Goal: Information Seeking & Learning: Learn about a topic

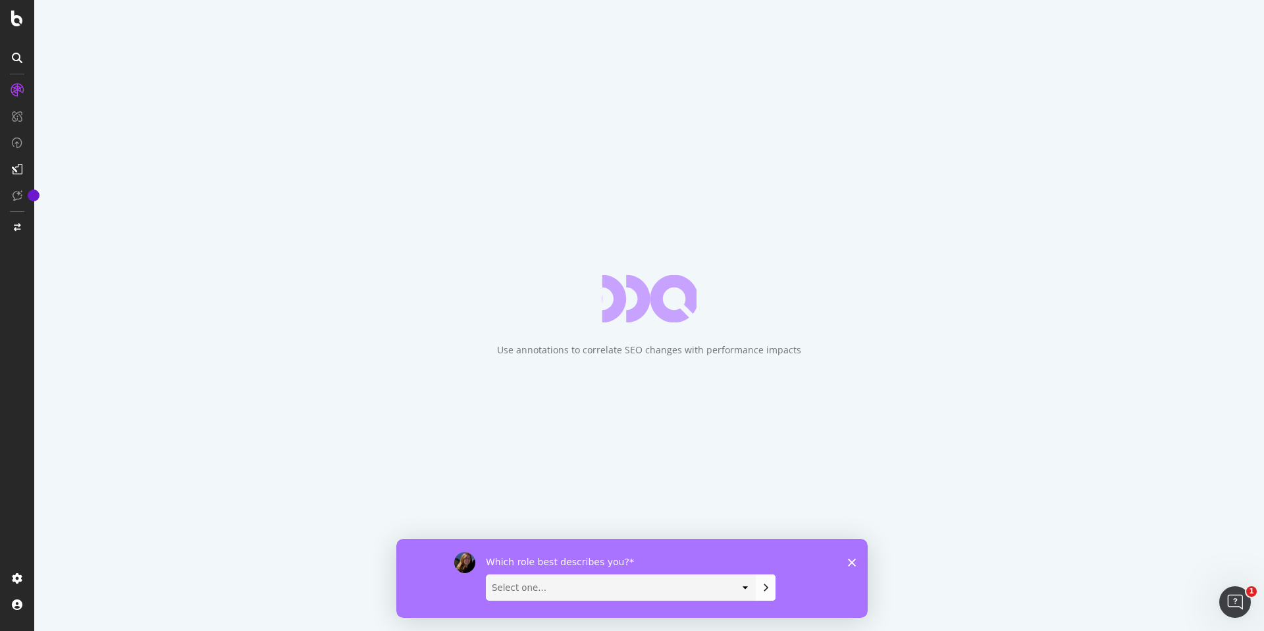
click at [848, 561] on icon "Fermer l'enquête" at bounding box center [852, 562] width 8 height 8
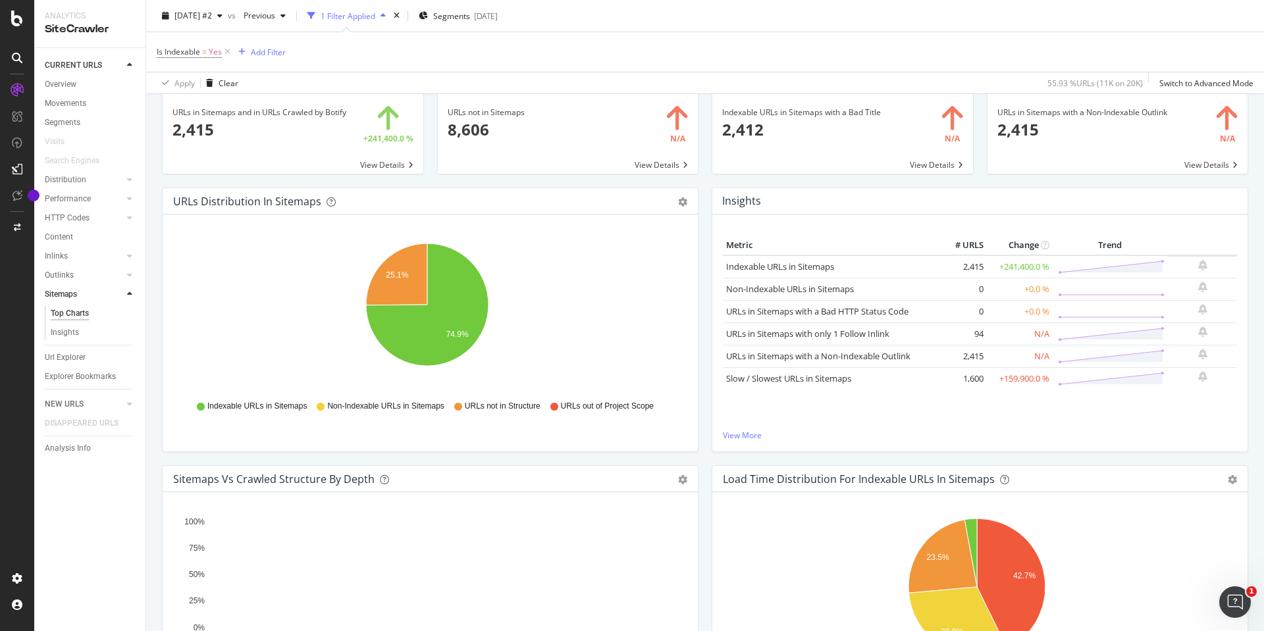
scroll to position [132, 0]
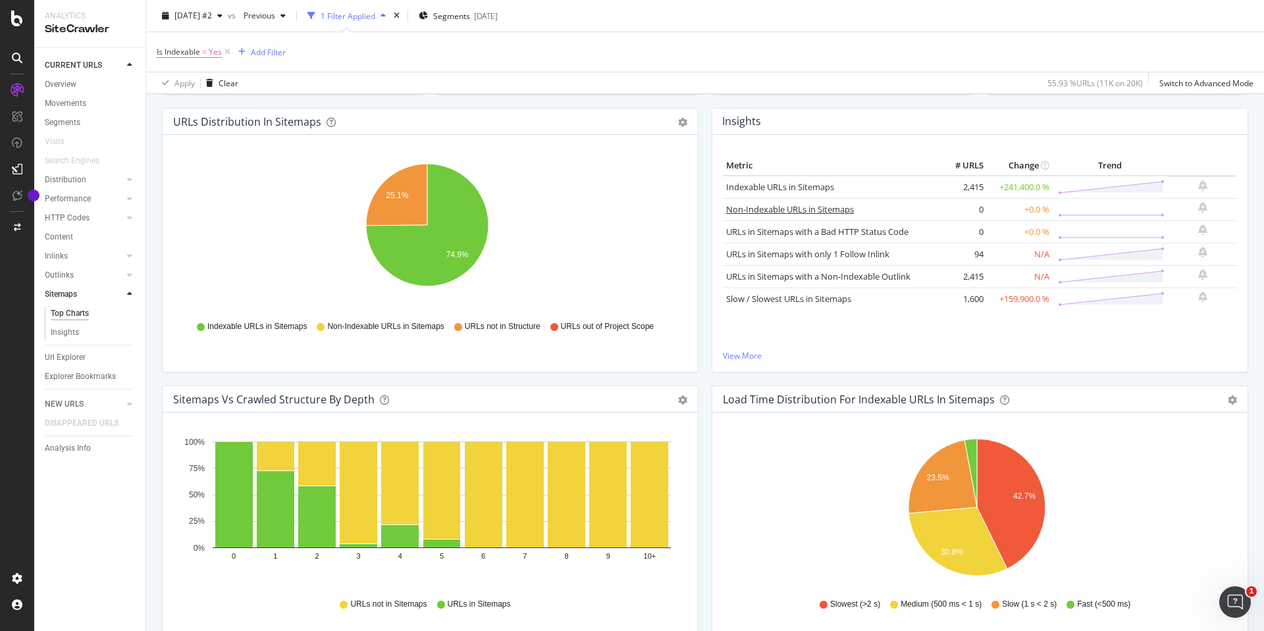
click at [752, 208] on link "Non-Indexable URLs in Sitemaps" at bounding box center [790, 209] width 128 height 12
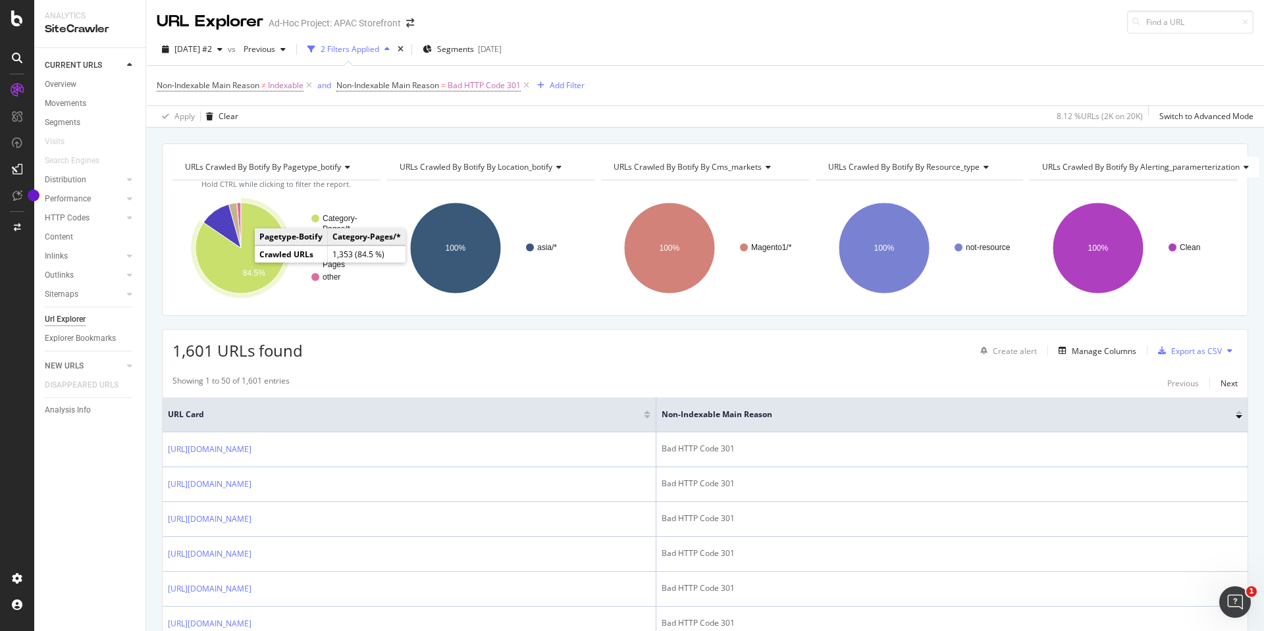
click at [242, 261] on icon "A chart." at bounding box center [240, 248] width 91 height 91
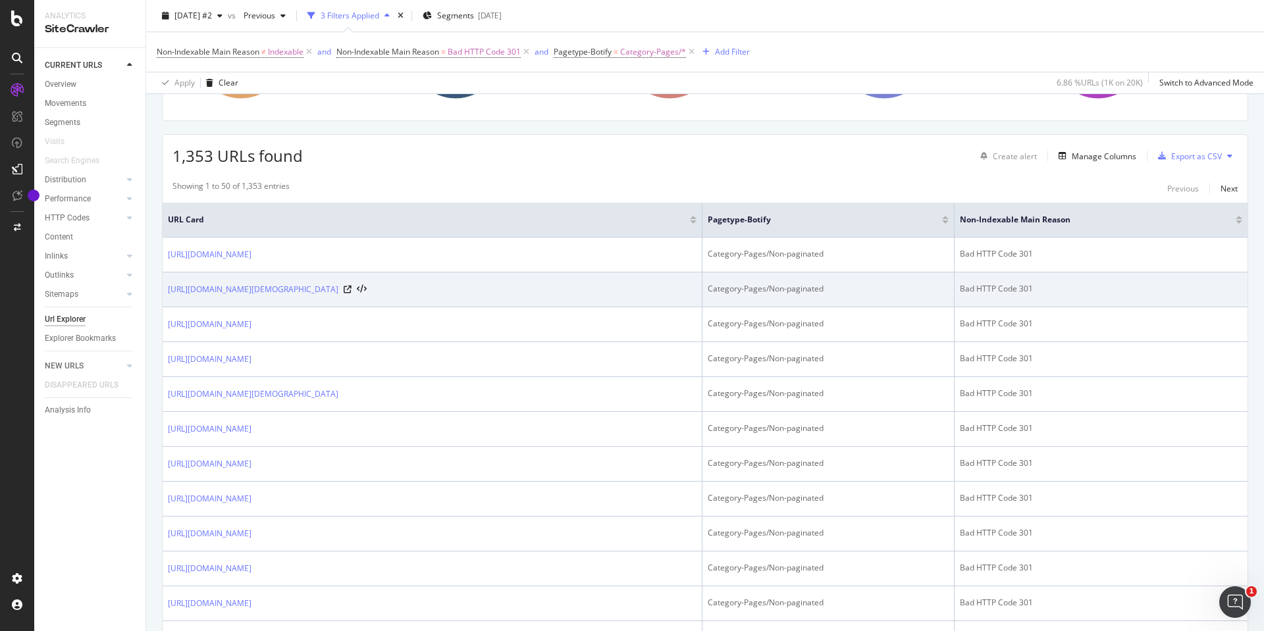
scroll to position [197, 0]
drag, startPoint x: 540, startPoint y: 294, endPoint x: 326, endPoint y: 296, distance: 213.2
click at [326, 296] on td "https://apac.christianlouboutin.com/au_en/ladies/bags/mini-bags/discover-the-nu…" at bounding box center [433, 287] width 540 height 35
click at [338, 283] on link "https://apac.christianlouboutin.com/au_en/ladies/bags/mini-bags/discover-the-nu…" at bounding box center [253, 286] width 170 height 13
click at [351, 288] on icon at bounding box center [348, 287] width 8 height 8
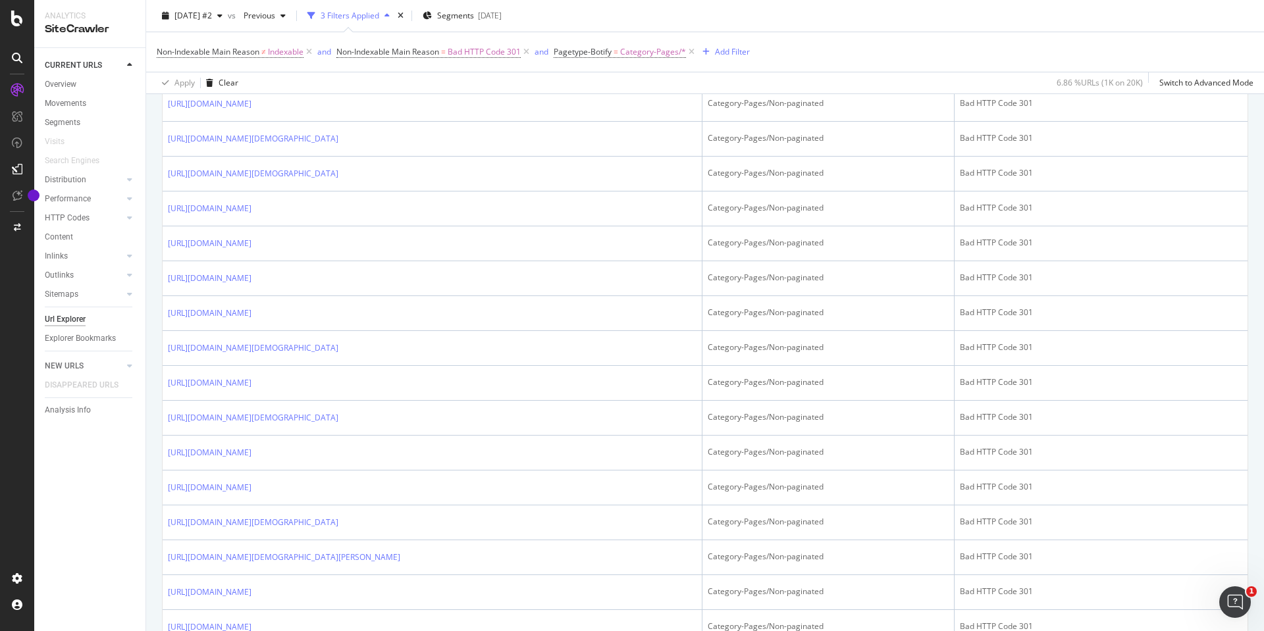
scroll to position [1621, 0]
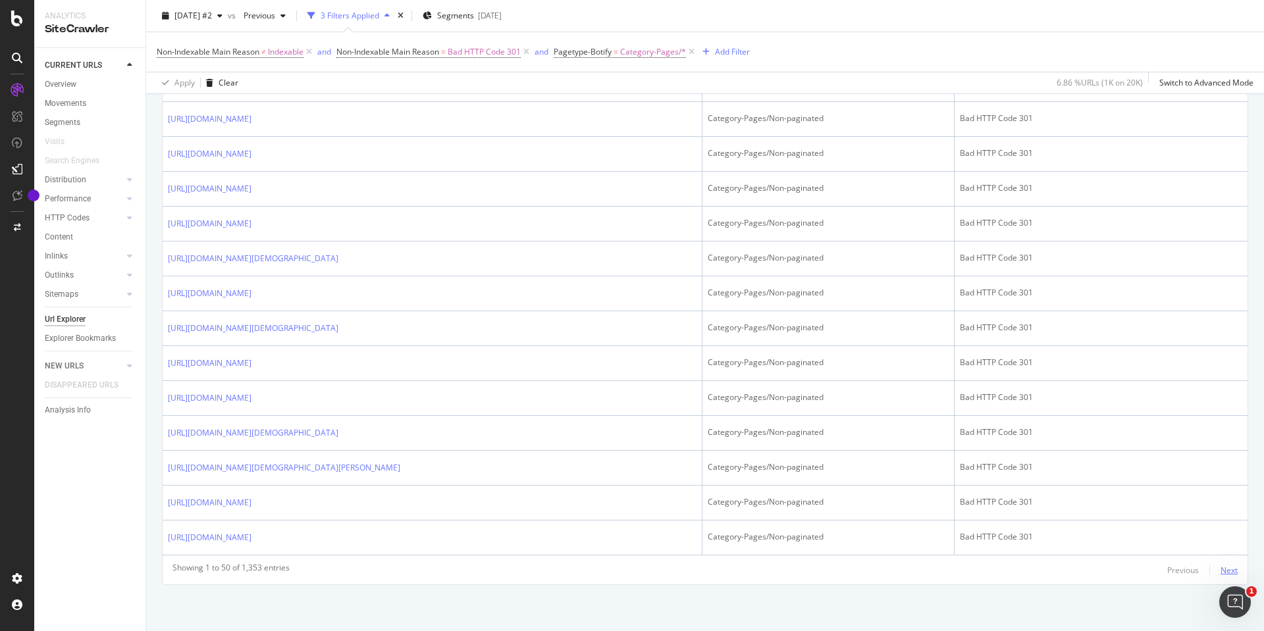
click at [1220, 573] on div "Next" at bounding box center [1228, 570] width 17 height 11
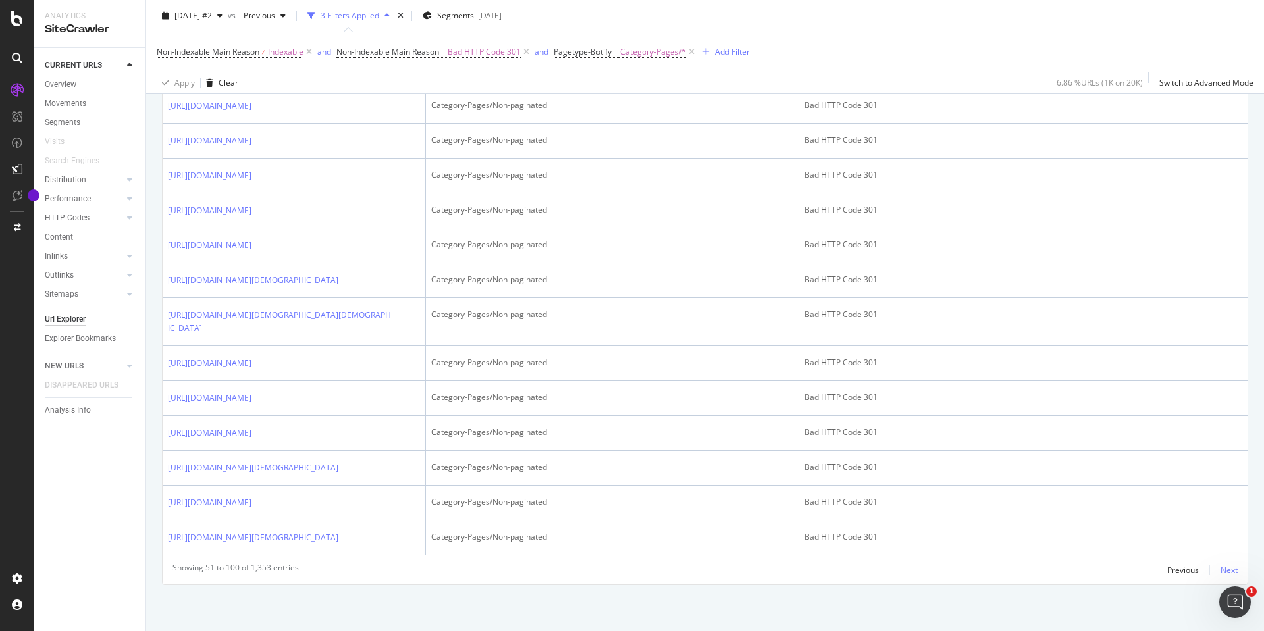
scroll to position [2253, 0]
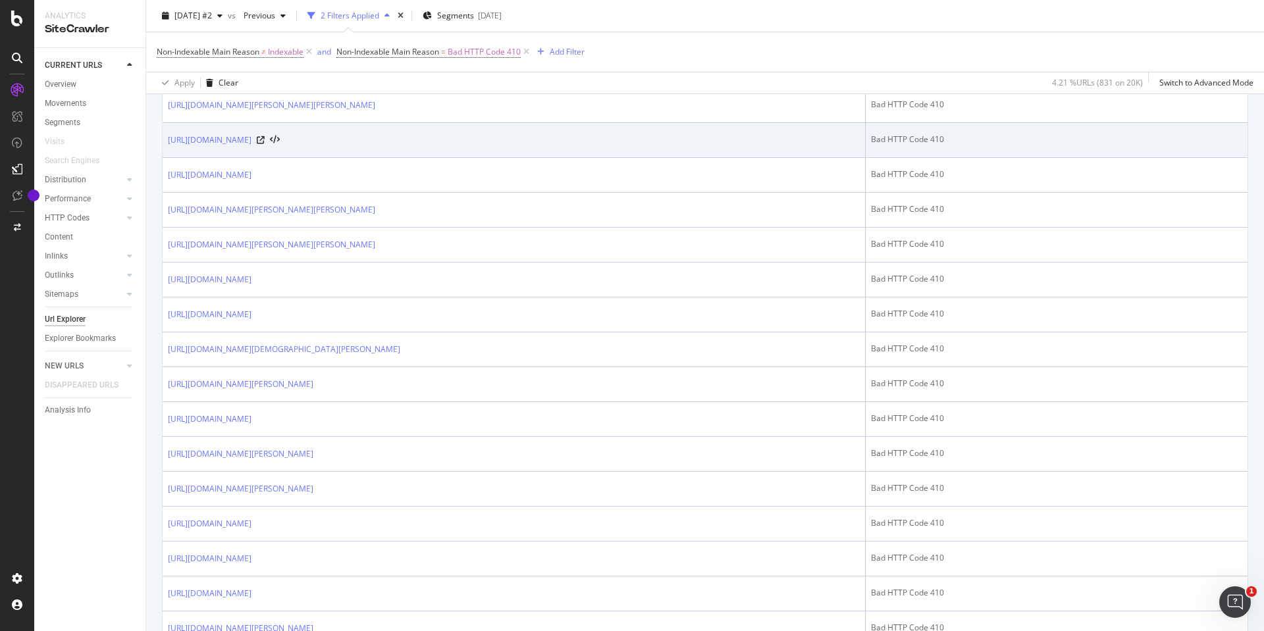
scroll to position [724, 0]
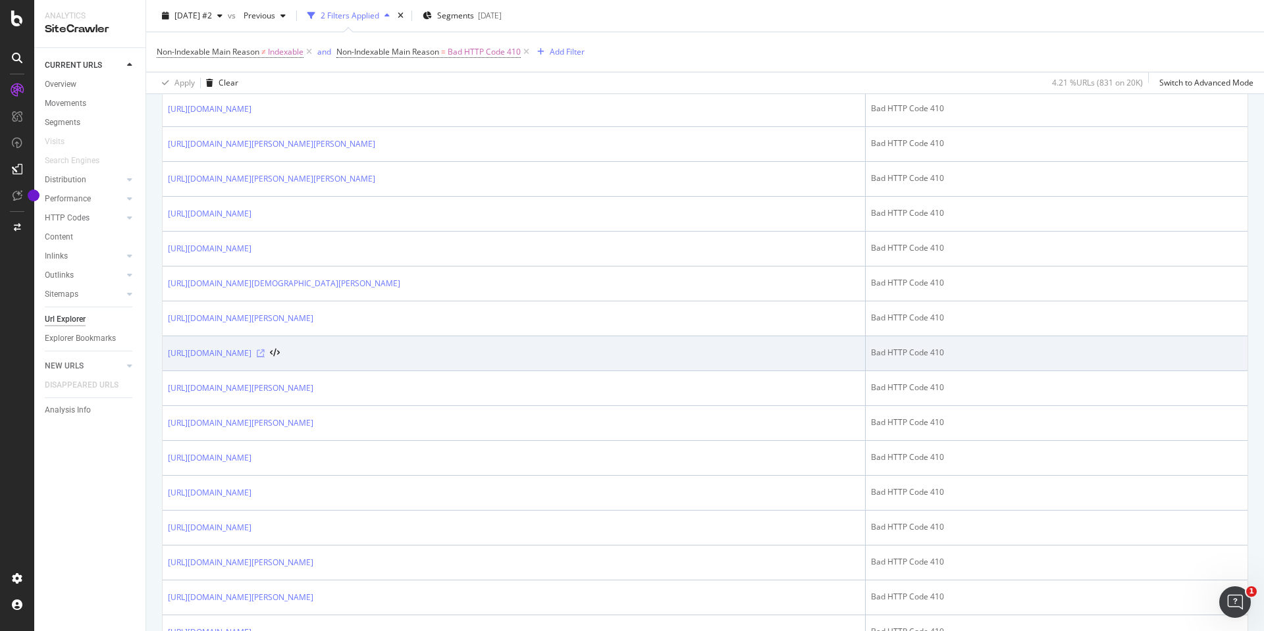
click at [265, 353] on icon at bounding box center [261, 353] width 8 height 8
click at [251, 351] on link "https://apac.christianlouboutin.com/au_en/trailnrun-goose-delight-12500116824.h…" at bounding box center [210, 353] width 84 height 13
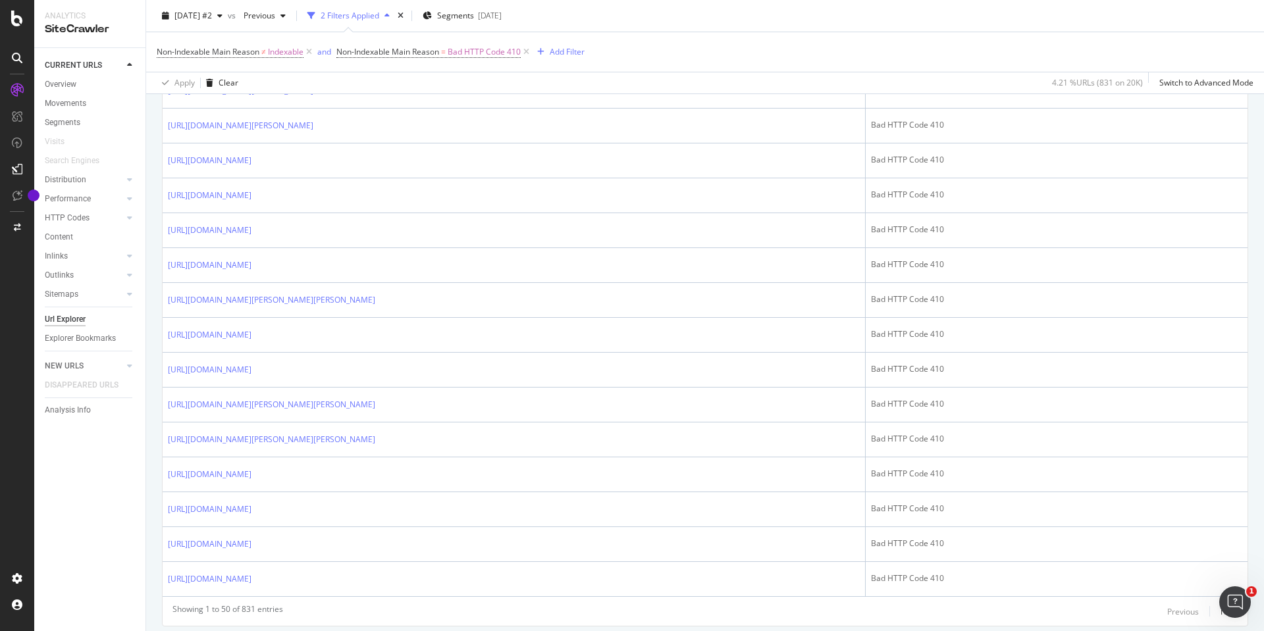
scroll to position [1621, 0]
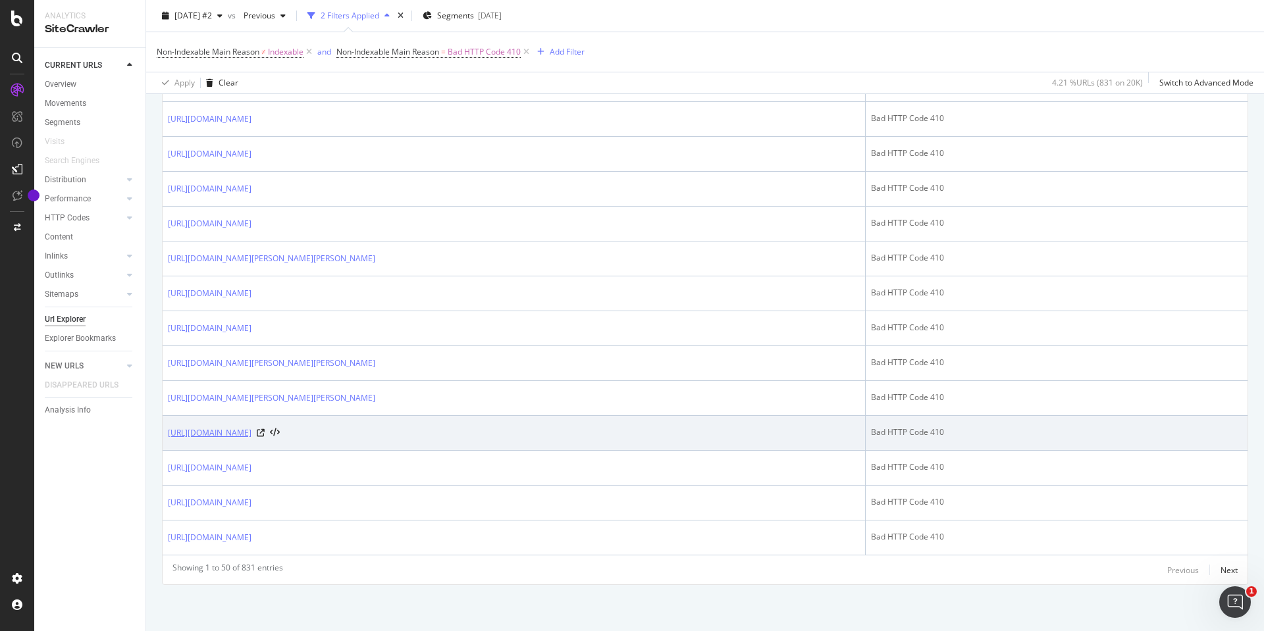
click at [251, 431] on link "https://apac.christianlouboutin.com/hk_en/moonboat-zaffiro-32504184320.html" at bounding box center [210, 432] width 84 height 13
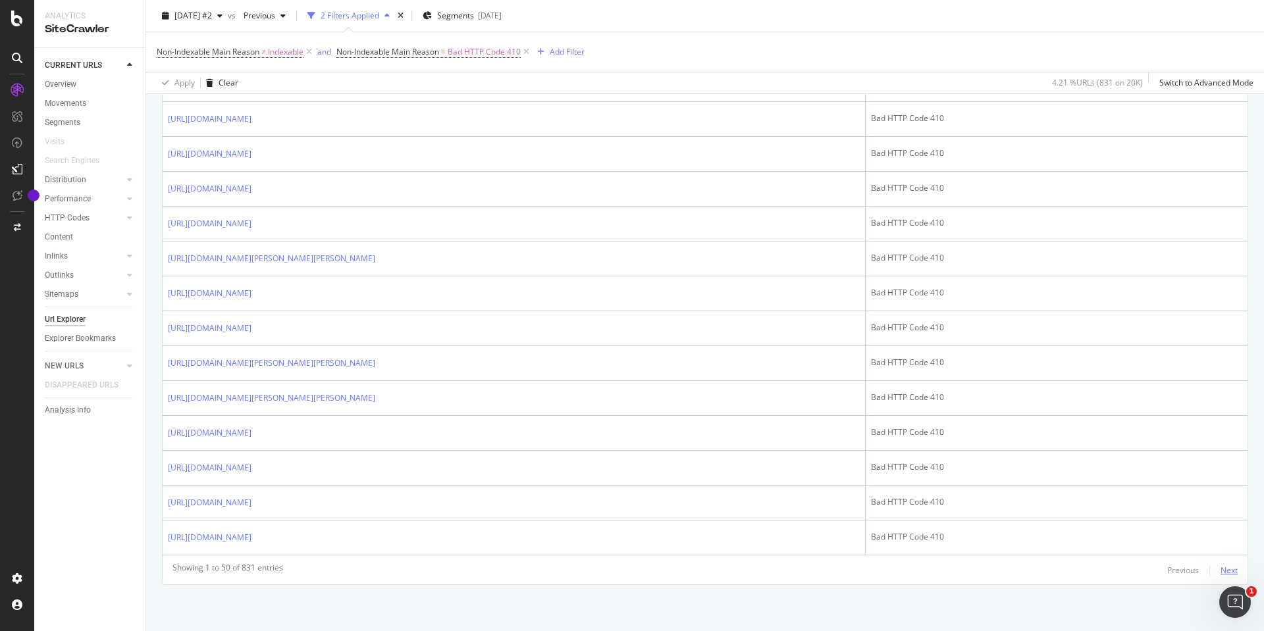
click at [1220, 573] on div "Next" at bounding box center [1228, 570] width 17 height 11
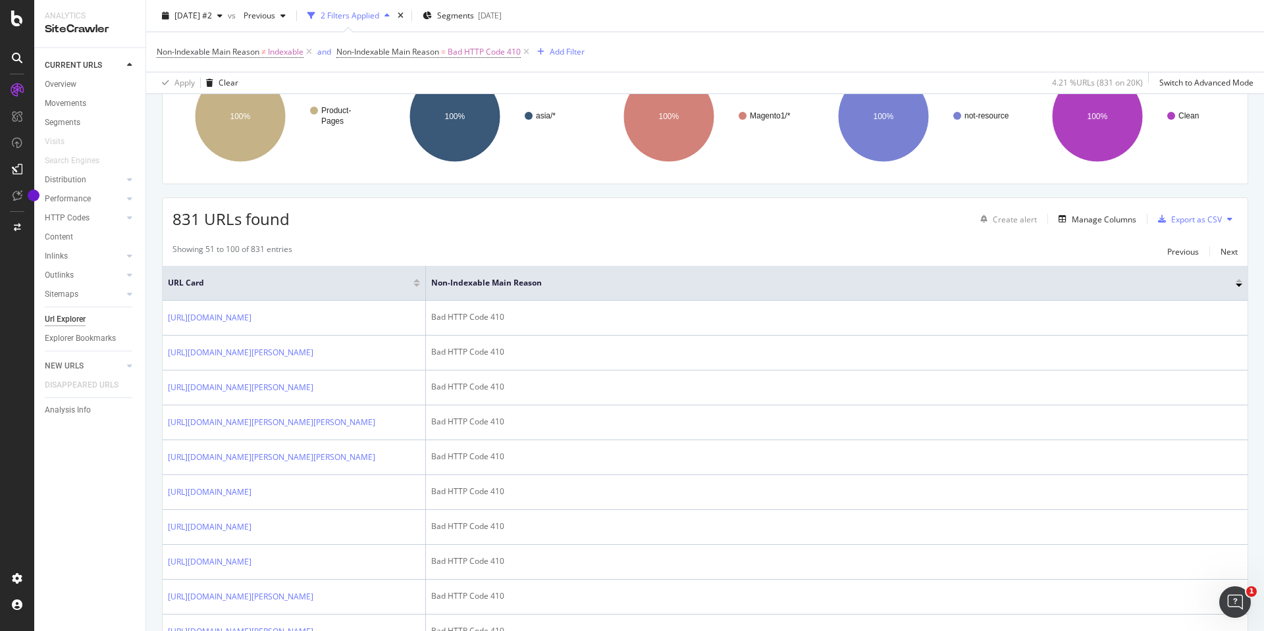
scroll to position [0, 0]
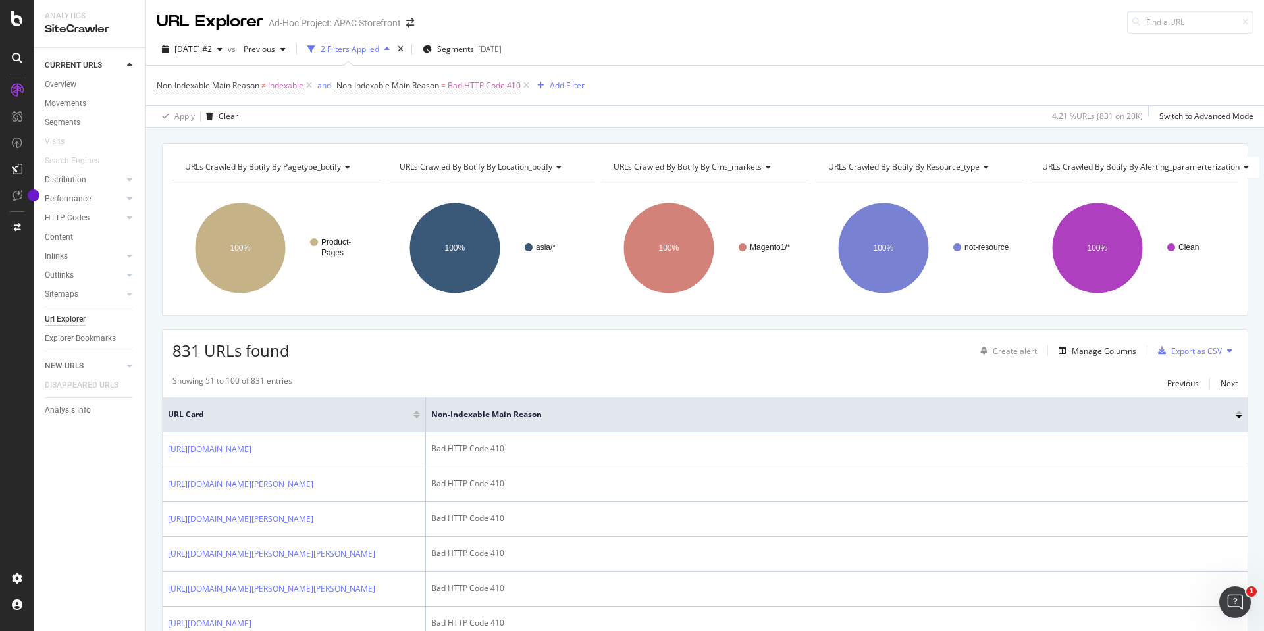
click at [226, 119] on div "Clear" at bounding box center [228, 116] width 20 height 11
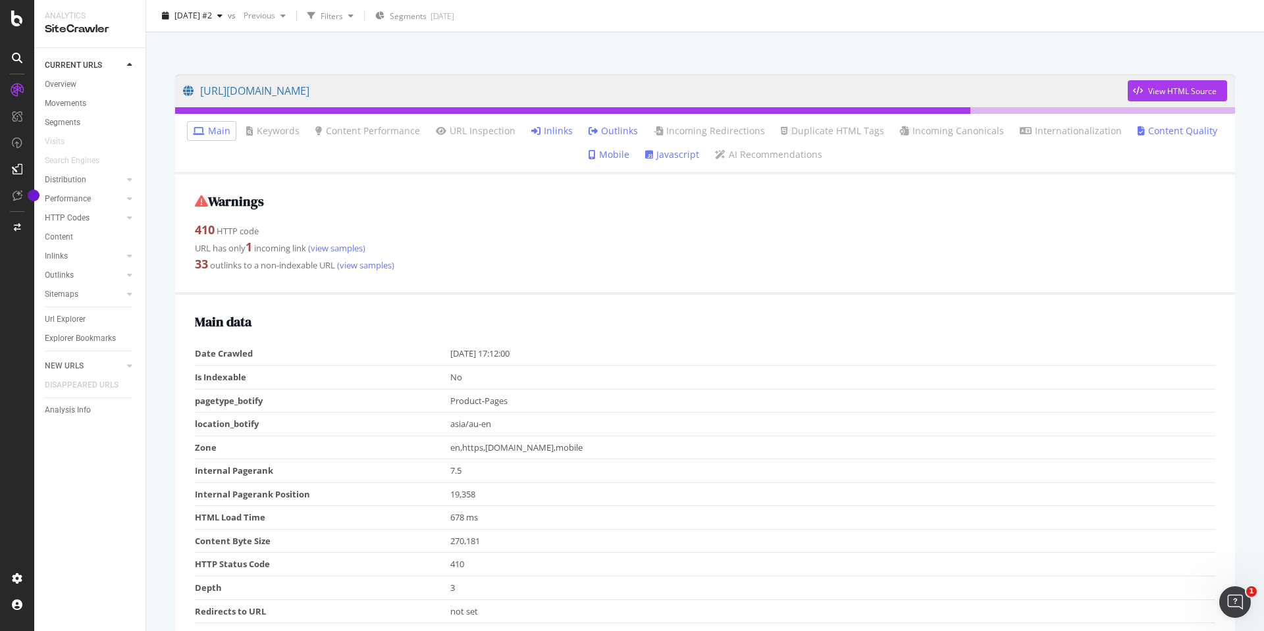
scroll to position [132, 0]
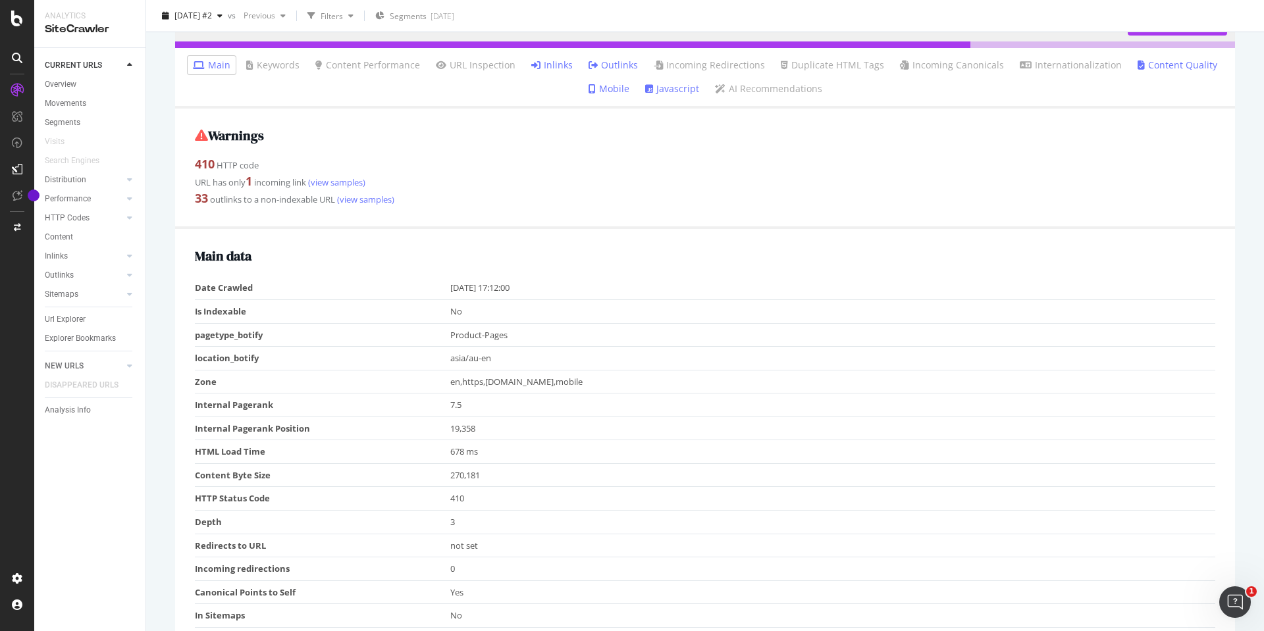
drag, startPoint x: 590, startPoint y: 383, endPoint x: 630, endPoint y: 383, distance: 39.5
click at [630, 383] on td "en,https,apac.christianlouboutin.com,mobile" at bounding box center [832, 382] width 765 height 24
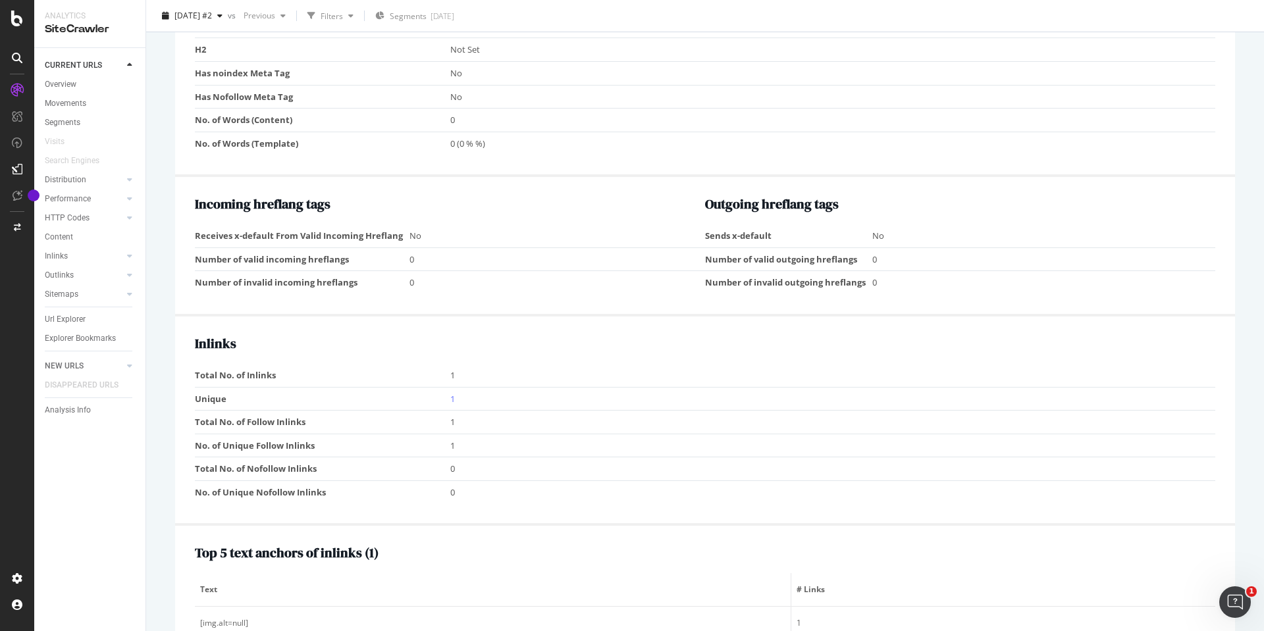
scroll to position [1053, 0]
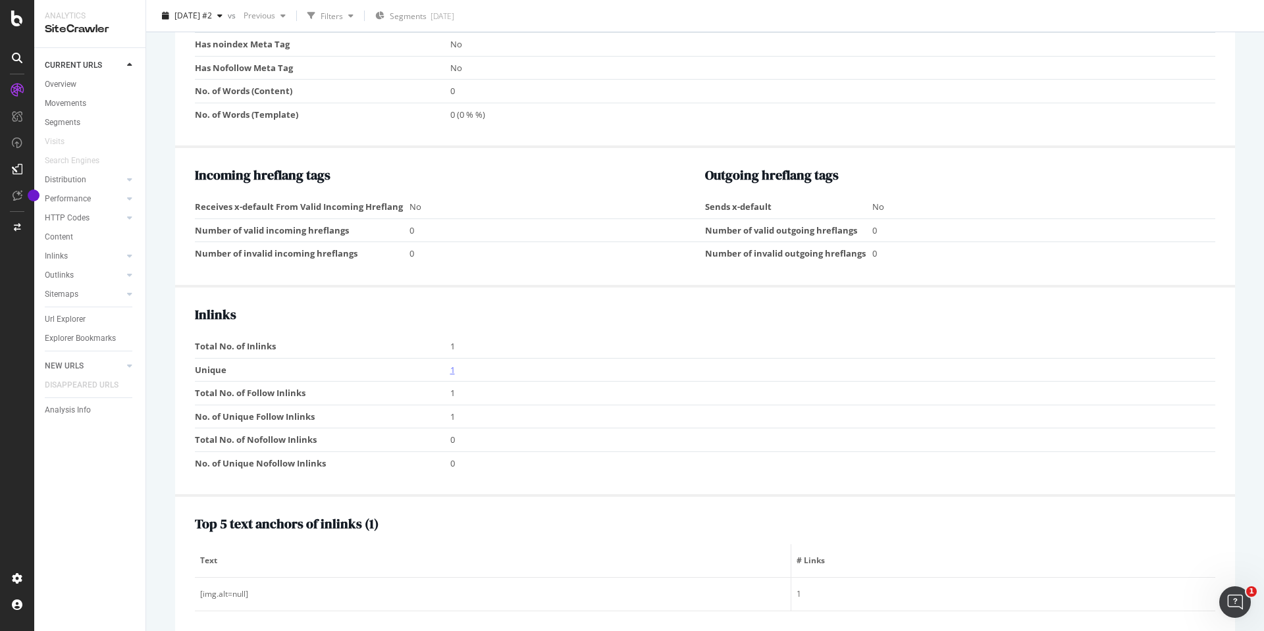
click at [450, 368] on link "1" at bounding box center [452, 370] width 5 height 12
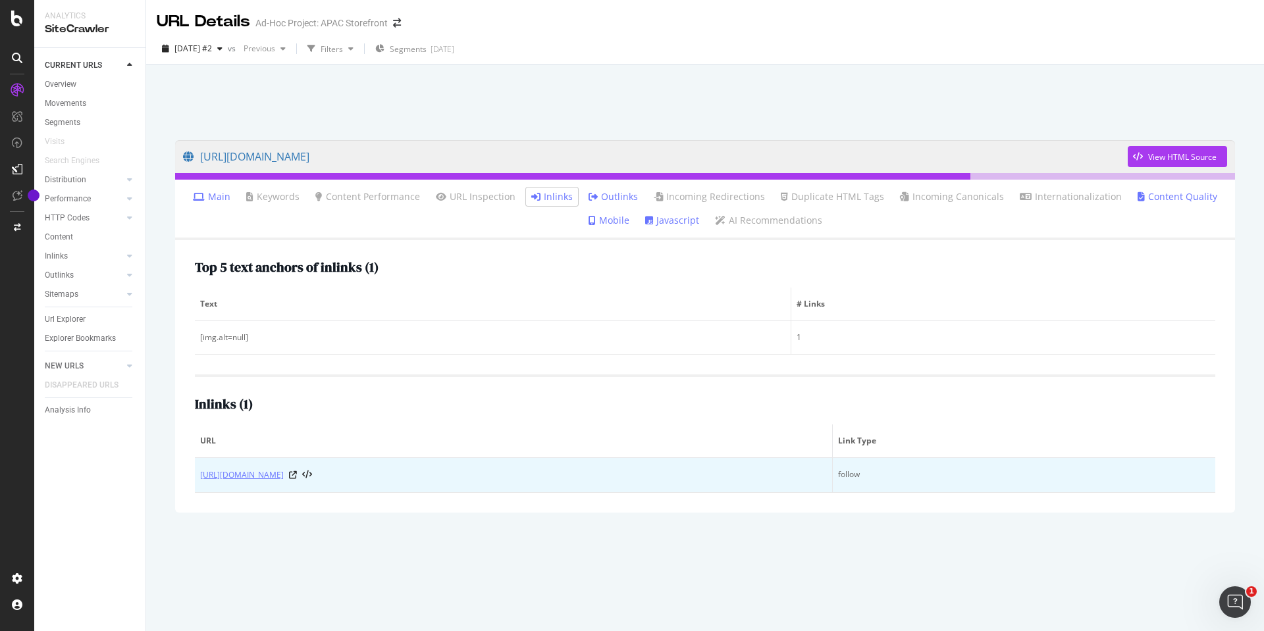
click at [284, 480] on link "https://apac.christianlouboutin.com/au_en/discover-the-trailnrun-collection.html" at bounding box center [242, 475] width 84 height 13
drag, startPoint x: 195, startPoint y: 482, endPoint x: 498, endPoint y: 480, distance: 302.1
click at [498, 480] on td "https://apac.christianlouboutin.com/au_en/discover-the-trailnrun-collection.html" at bounding box center [514, 475] width 638 height 35
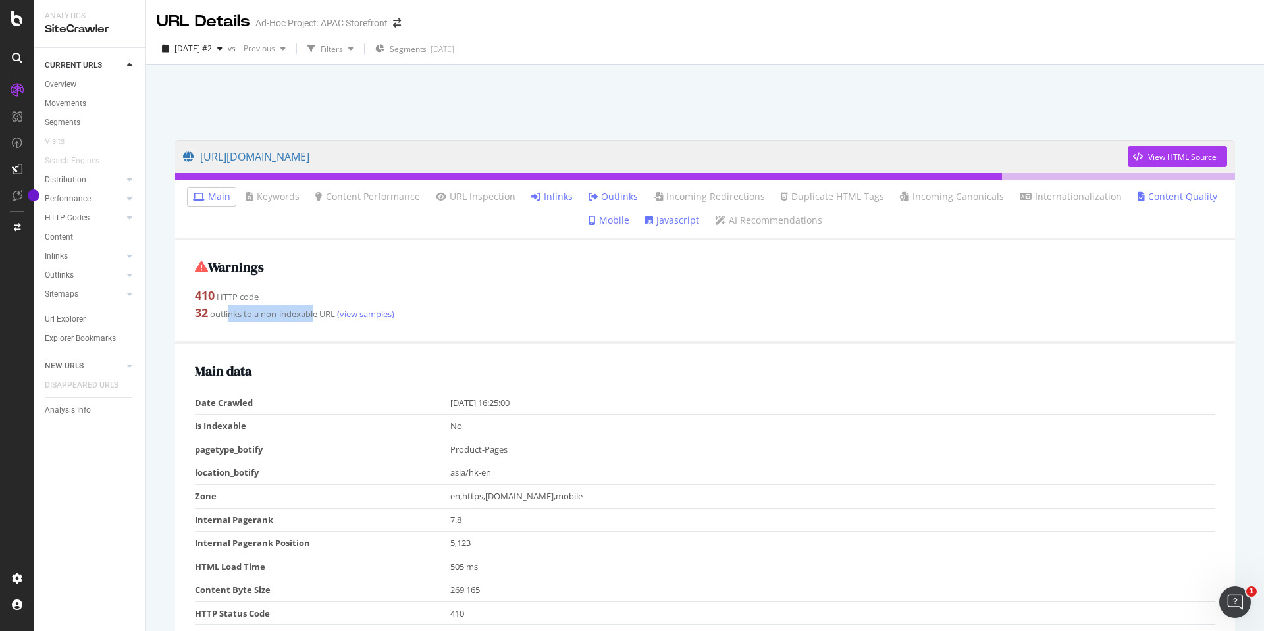
drag, startPoint x: 228, startPoint y: 314, endPoint x: 314, endPoint y: 317, distance: 85.6
click at [314, 317] on div "32 outlinks to a non-indexable URL (view samples)" at bounding box center [705, 313] width 1020 height 17
click at [353, 319] on link "(view samples)" at bounding box center [364, 314] width 59 height 12
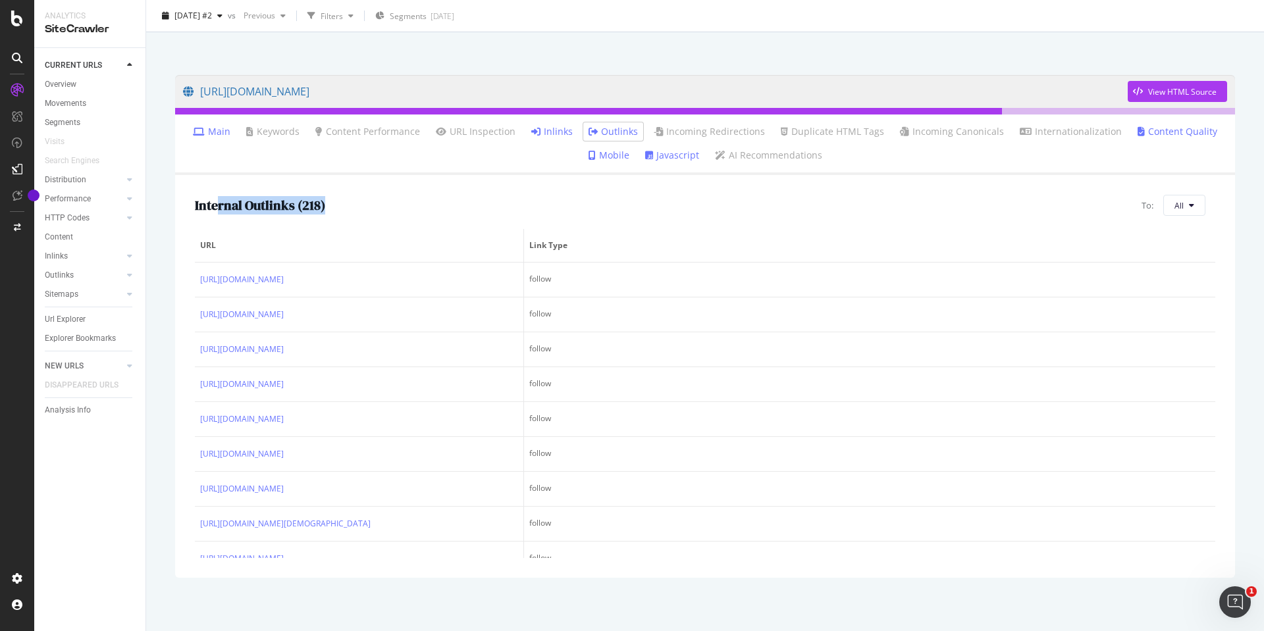
drag, startPoint x: 220, startPoint y: 205, endPoint x: 382, endPoint y: 206, distance: 161.9
click at [382, 206] on div "Internal Outlinks ( 218 ) To: All" at bounding box center [705, 205] width 1020 height 21
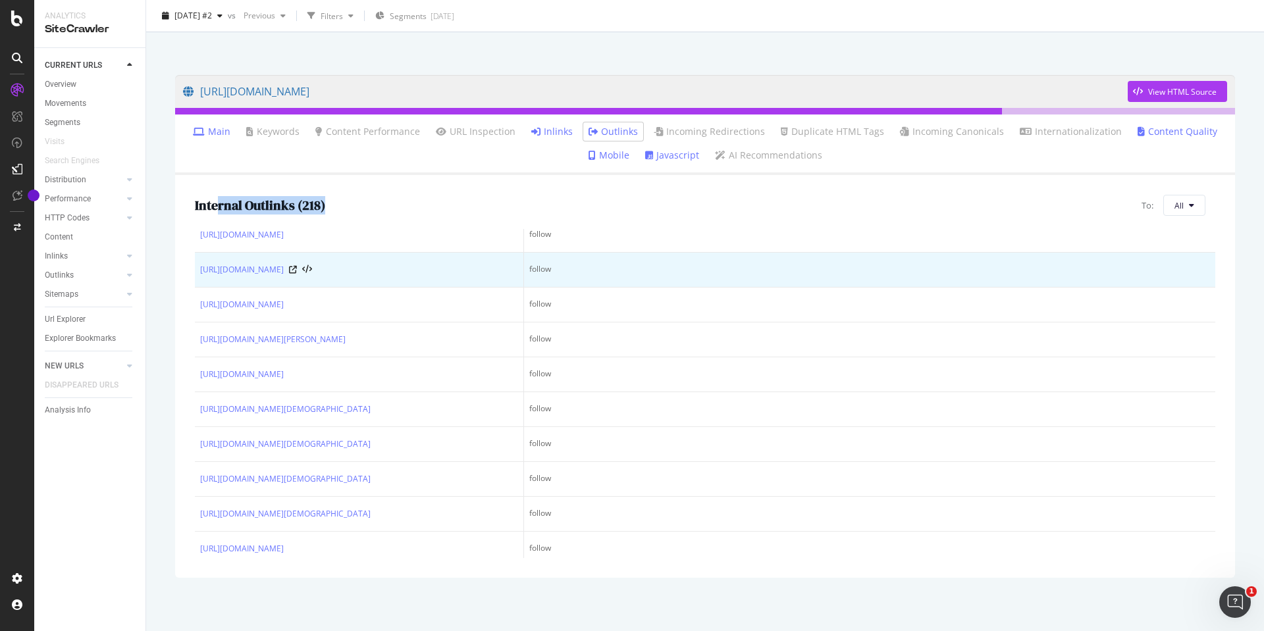
scroll to position [526, 0]
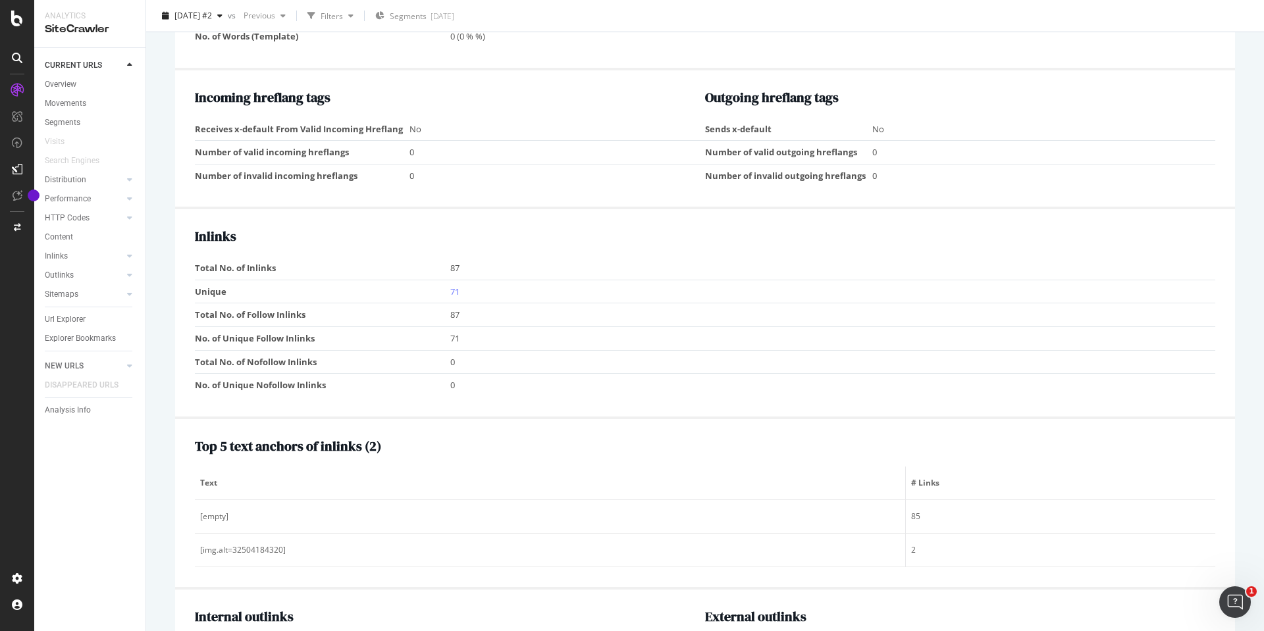
scroll to position [1121, 0]
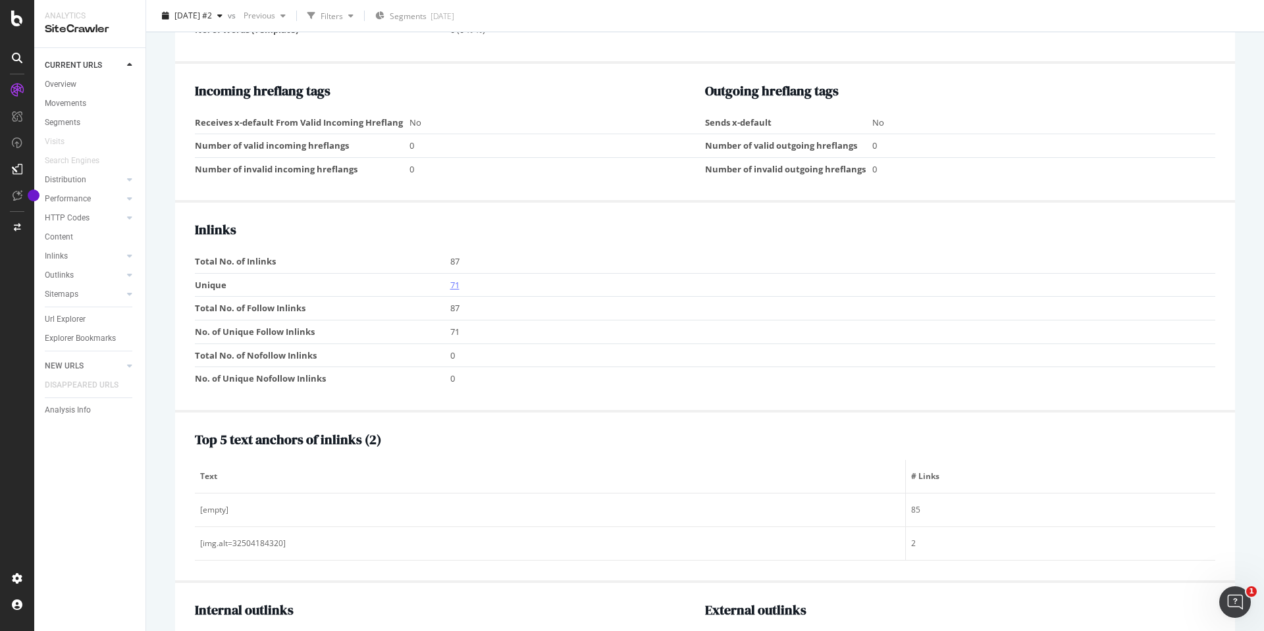
click at [450, 286] on link "71" at bounding box center [454, 285] width 9 height 12
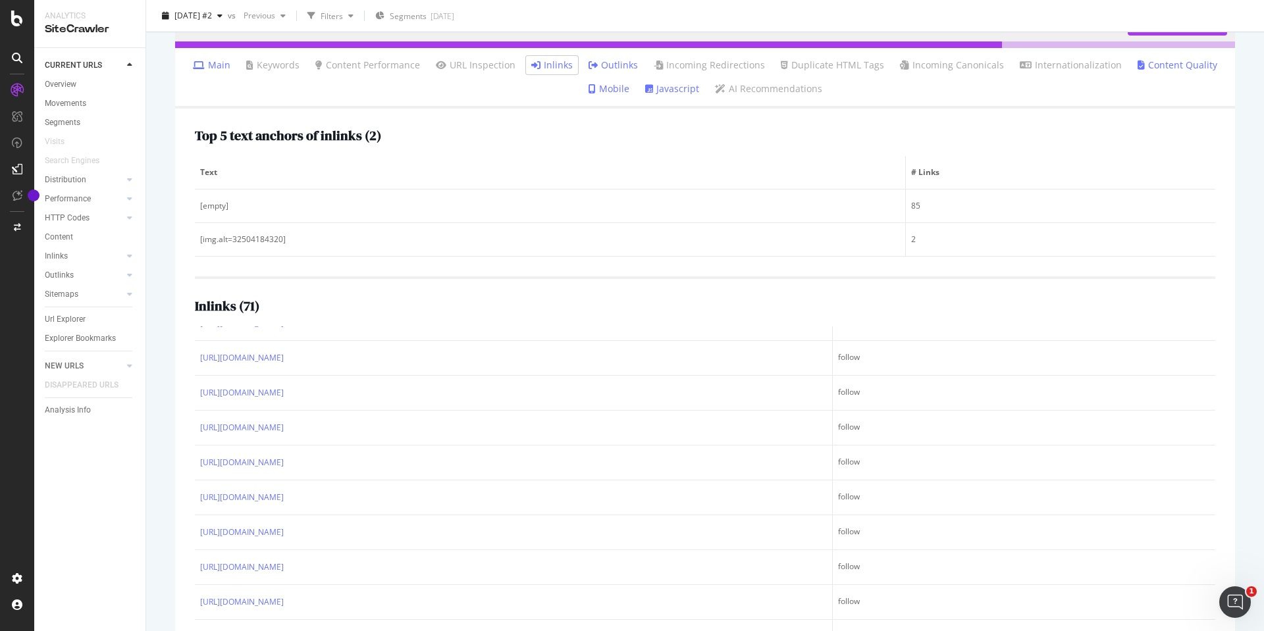
scroll to position [189, 0]
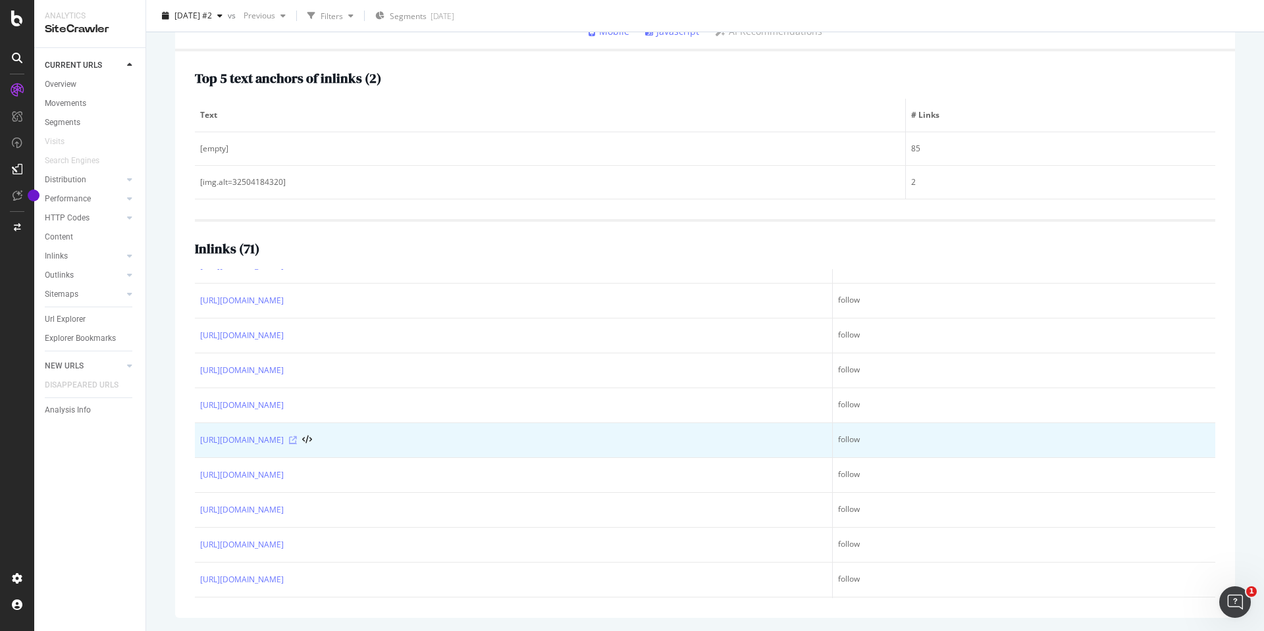
click at [297, 439] on icon at bounding box center [293, 440] width 8 height 8
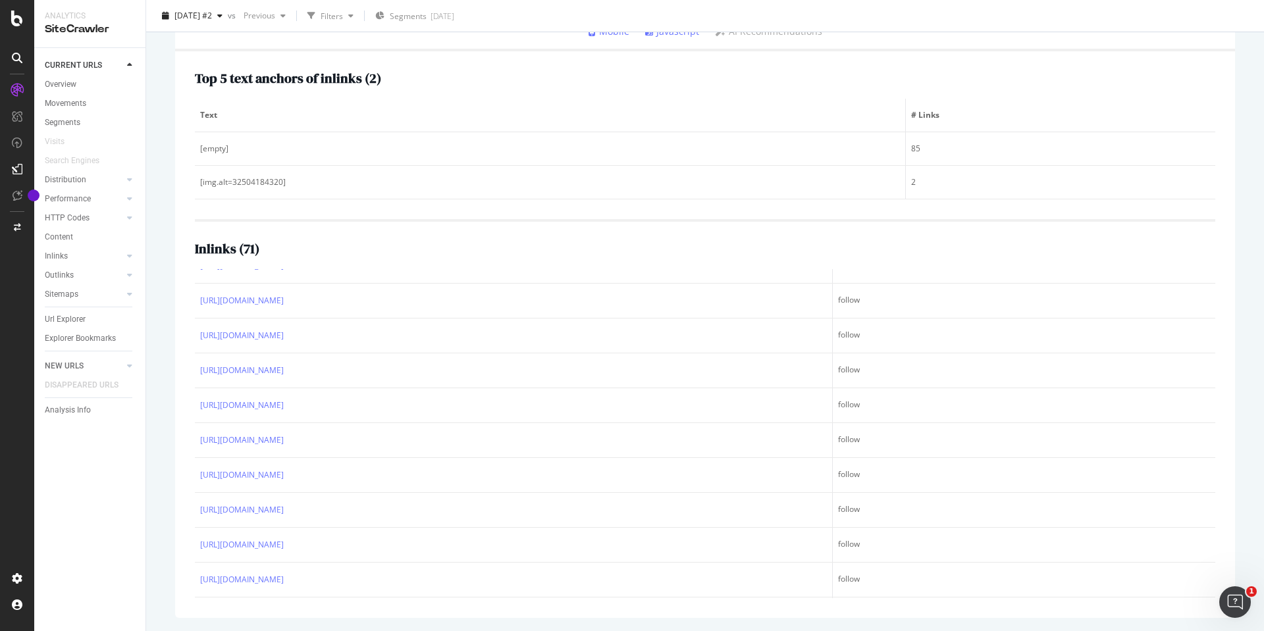
scroll to position [0, 0]
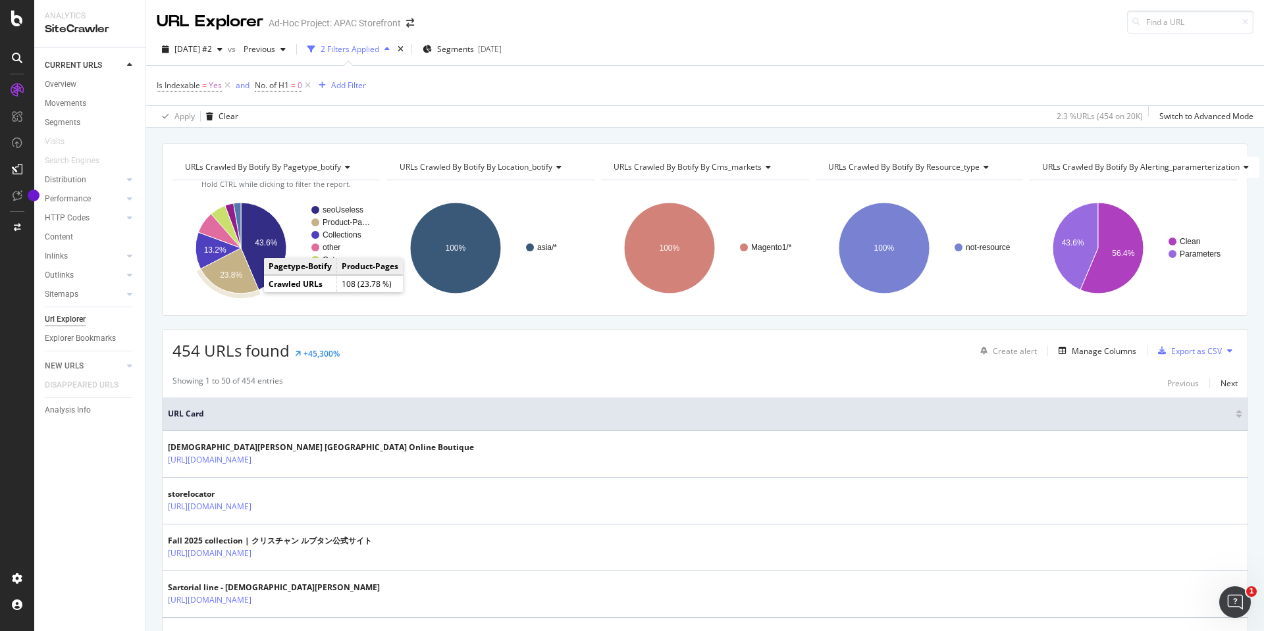
click at [237, 282] on icon "A chart." at bounding box center [230, 270] width 58 height 45
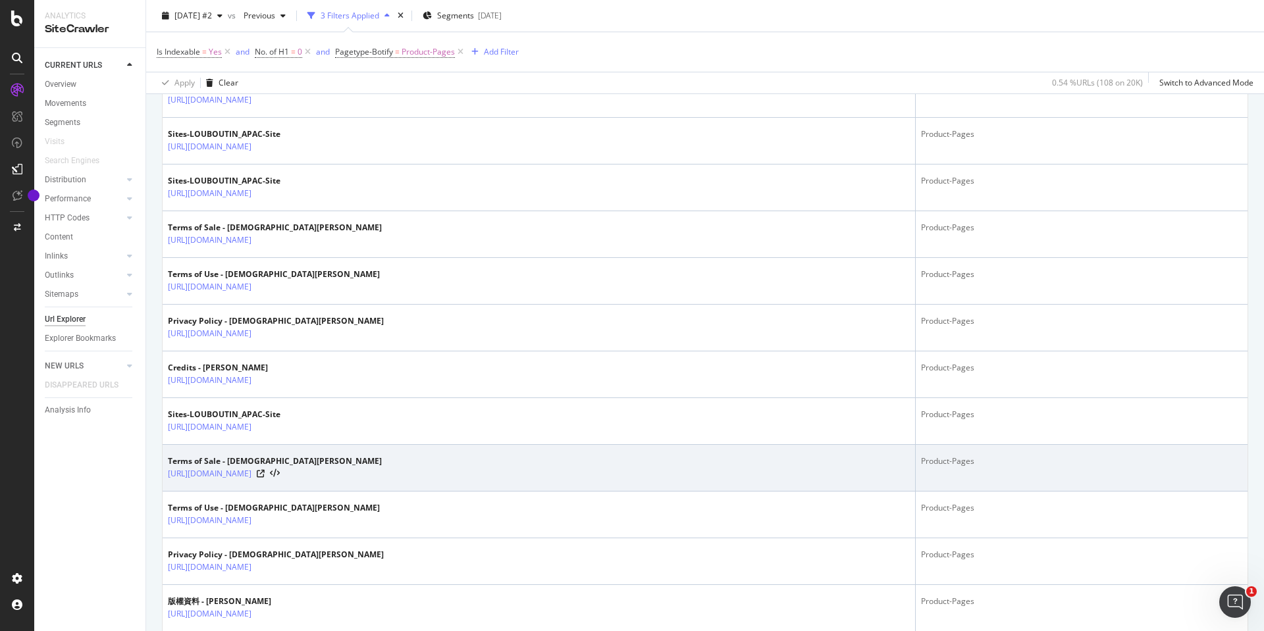
scroll to position [592, 0]
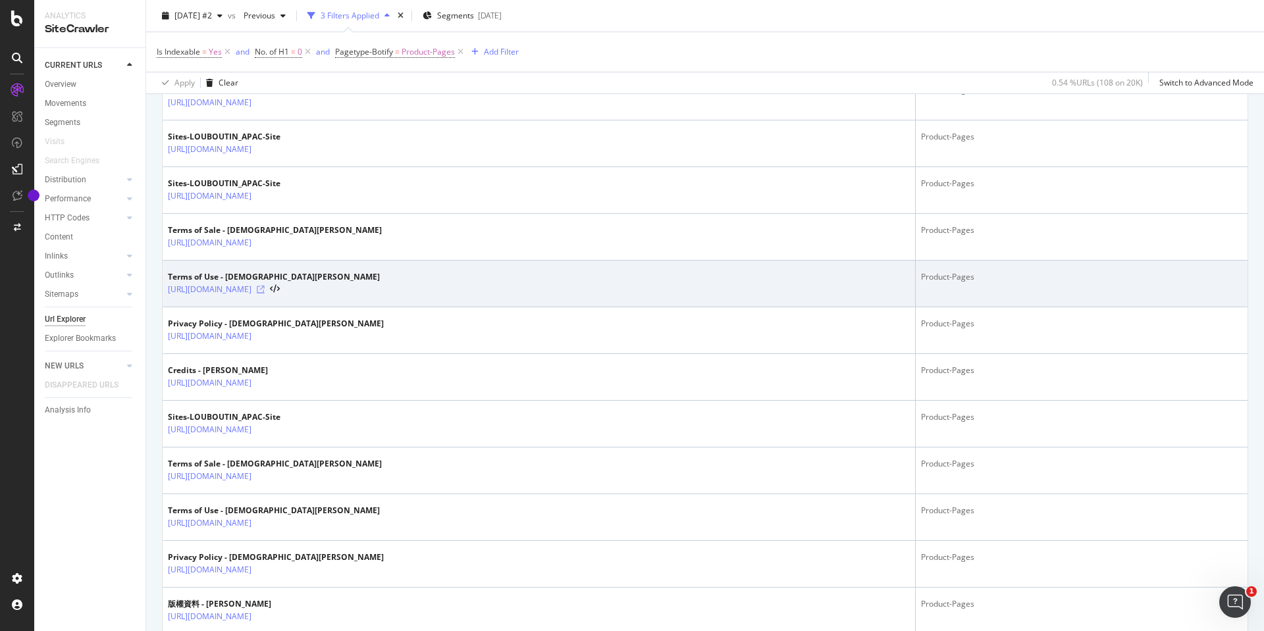
click at [265, 292] on icon at bounding box center [261, 290] width 8 height 8
